Goal: Transaction & Acquisition: Purchase product/service

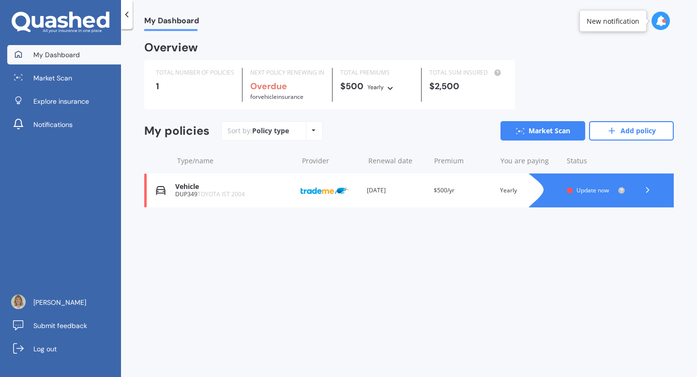
click at [312, 132] on icon at bounding box center [314, 130] width 4 height 6
click at [543, 134] on link "Market Scan" at bounding box center [543, 130] width 85 height 19
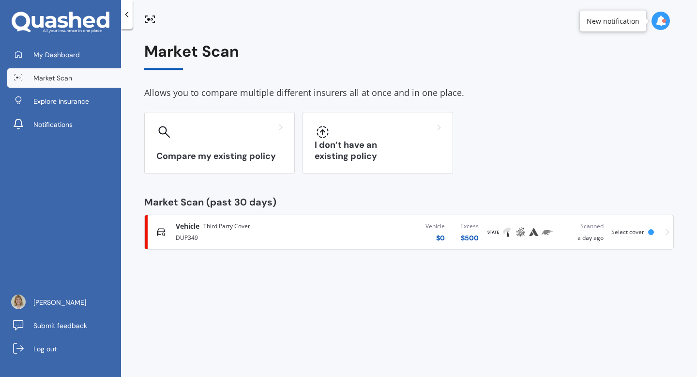
click at [412, 230] on div "Vehicle $ 0 Excess $ 500" at bounding box center [404, 231] width 165 height 29
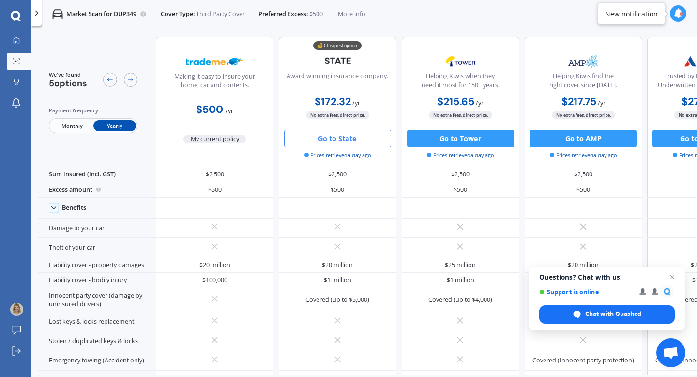
click at [216, 14] on span "Third Party Cover" at bounding box center [220, 14] width 49 height 9
click at [223, 15] on span "Third Party Cover" at bounding box center [220, 14] width 49 height 9
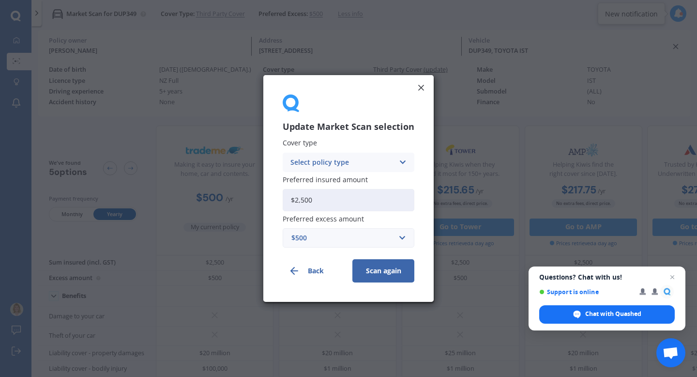
click at [400, 162] on icon at bounding box center [403, 162] width 8 height 11
click at [0, 0] on div "Third Party, Fire & Theft" at bounding box center [0, 0] width 0 height 0
click at [383, 272] on button "Scan again" at bounding box center [384, 270] width 62 height 23
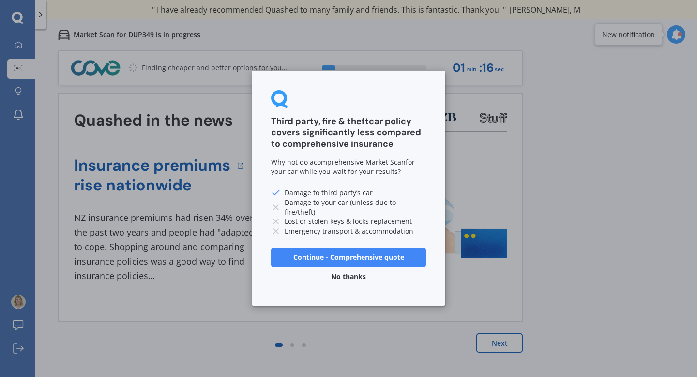
click at [350, 273] on button "No thanks" at bounding box center [348, 276] width 46 height 19
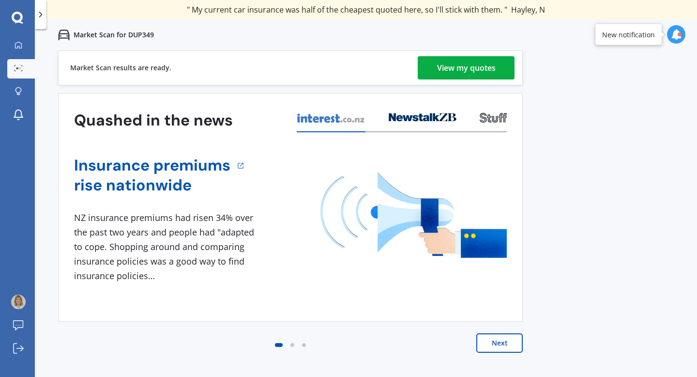
click at [468, 72] on div "View my quotes" at bounding box center [466, 67] width 59 height 23
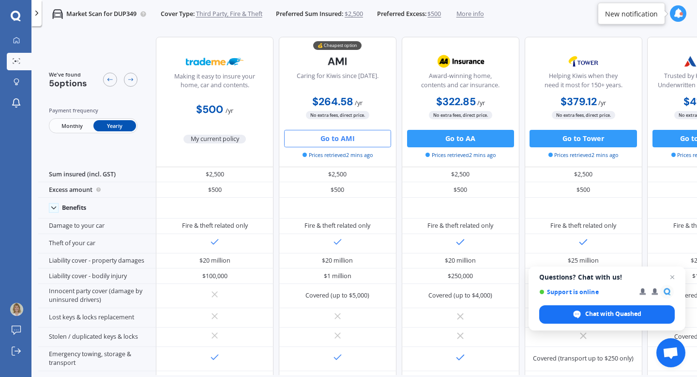
click at [353, 140] on button "Go to AMI" at bounding box center [337, 138] width 107 height 17
